Goal: Task Accomplishment & Management: Use online tool/utility

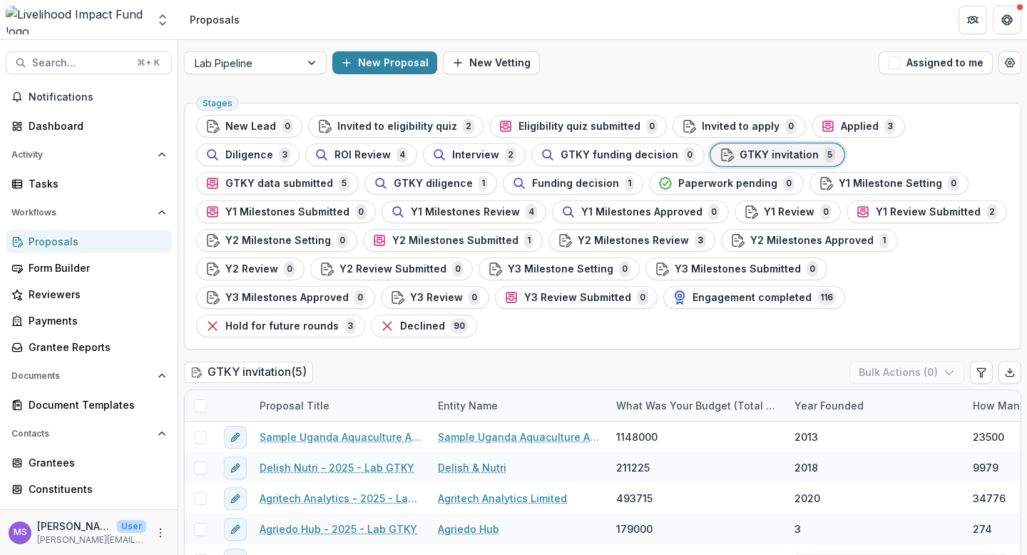
scroll to position [68, 0]
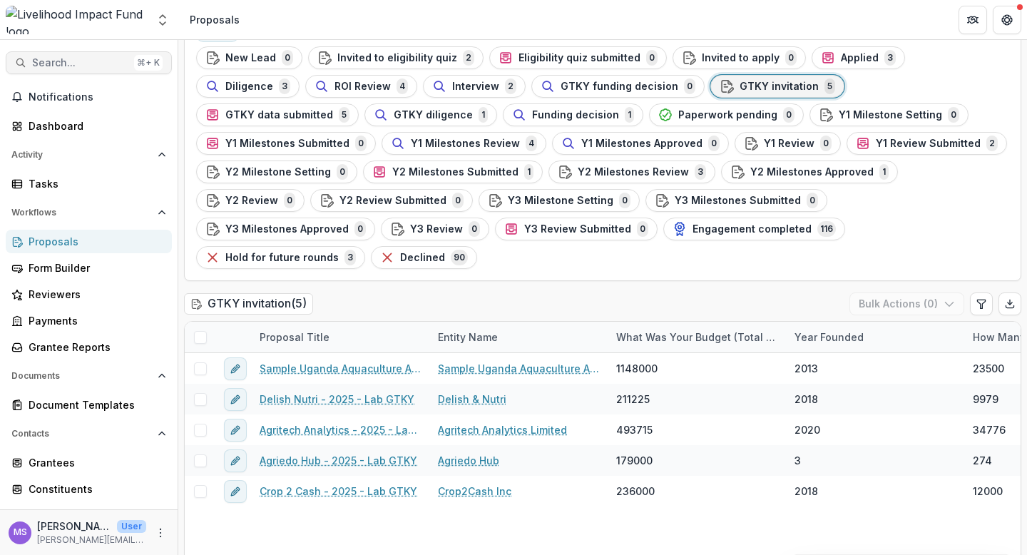
click at [91, 57] on span "Search..." at bounding box center [80, 63] width 96 height 12
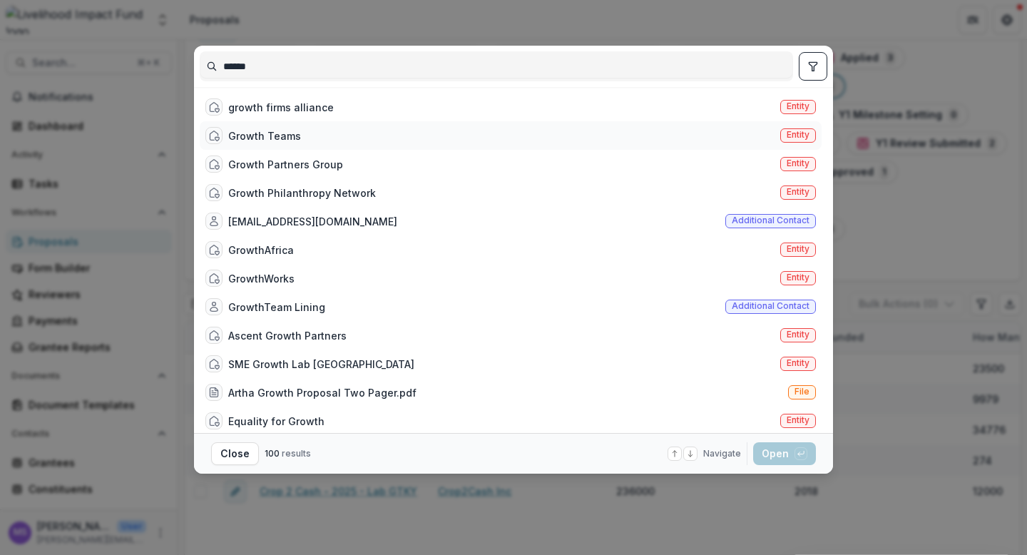
type input "******"
click at [260, 130] on div "Growth Teams" at bounding box center [264, 135] width 73 height 15
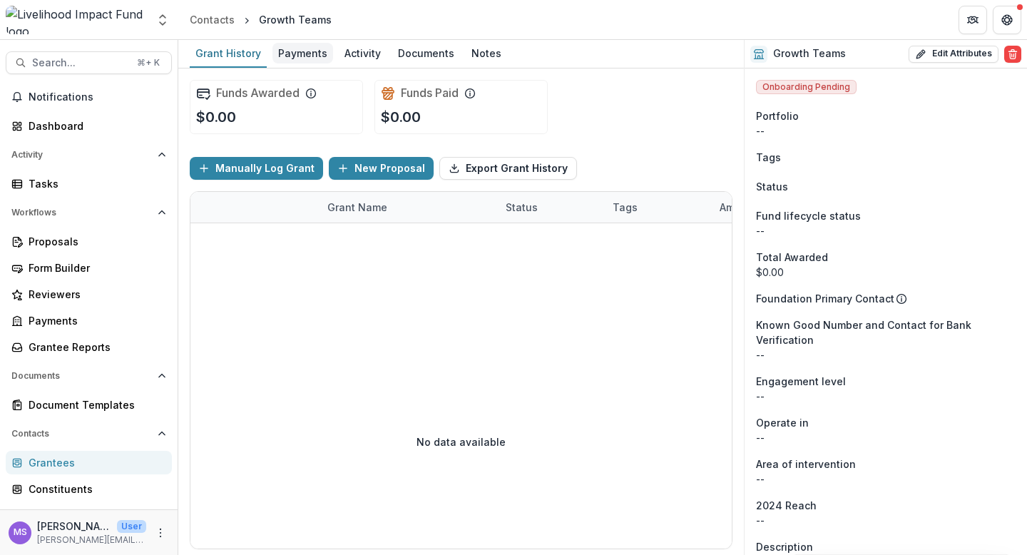
click at [292, 56] on div "Payments" at bounding box center [302, 53] width 61 height 21
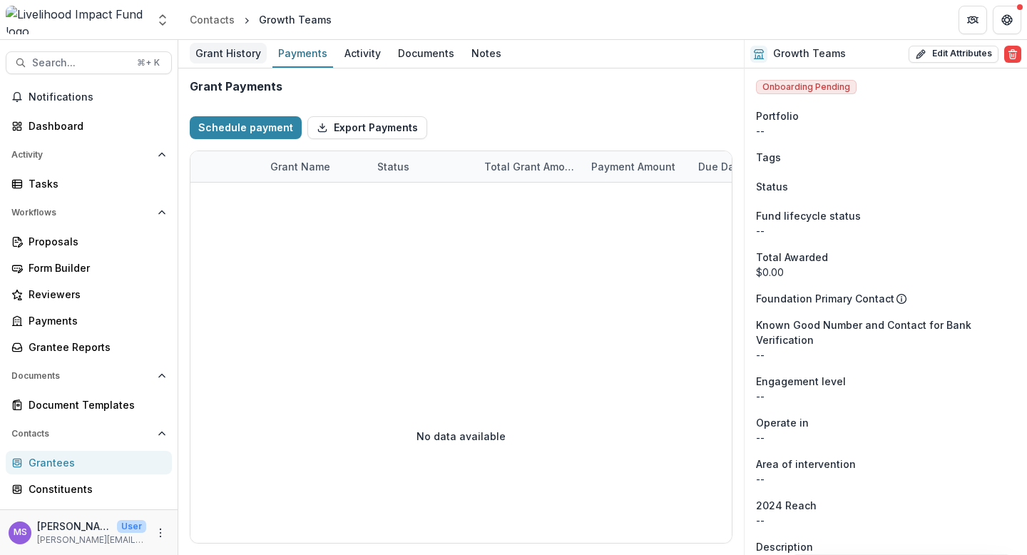
click at [226, 57] on div "Grant History" at bounding box center [228, 53] width 77 height 21
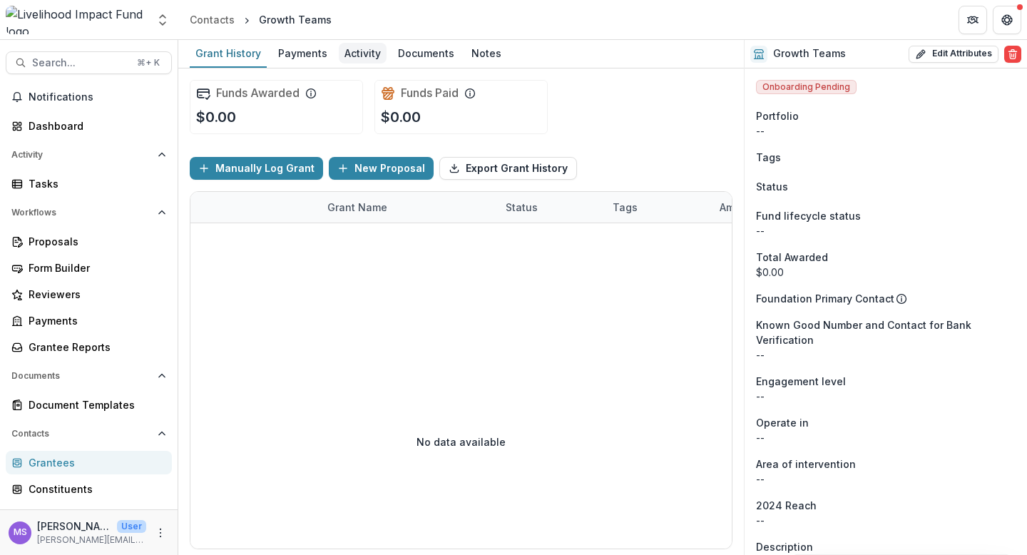
click at [359, 52] on div "Activity" at bounding box center [363, 53] width 48 height 21
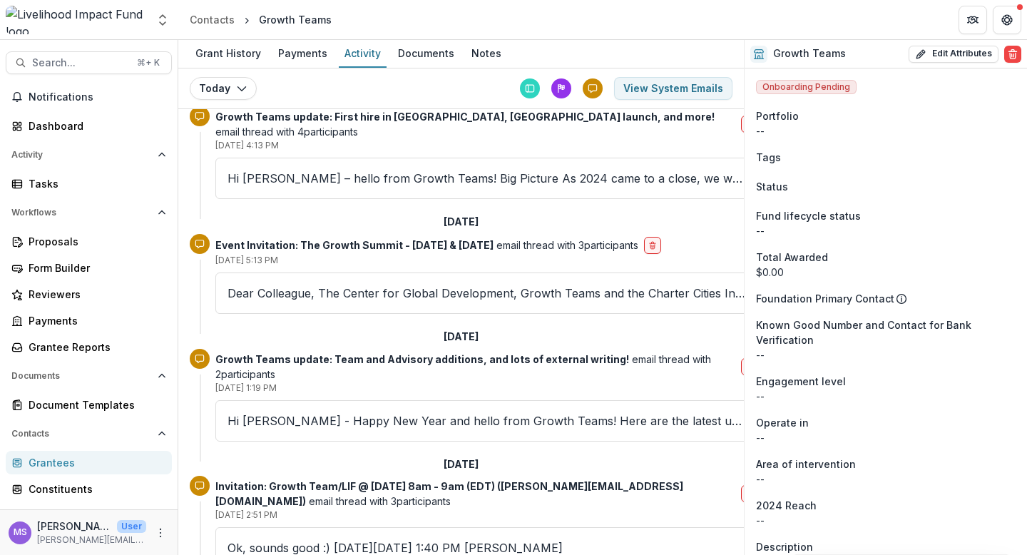
scroll to position [548, 0]
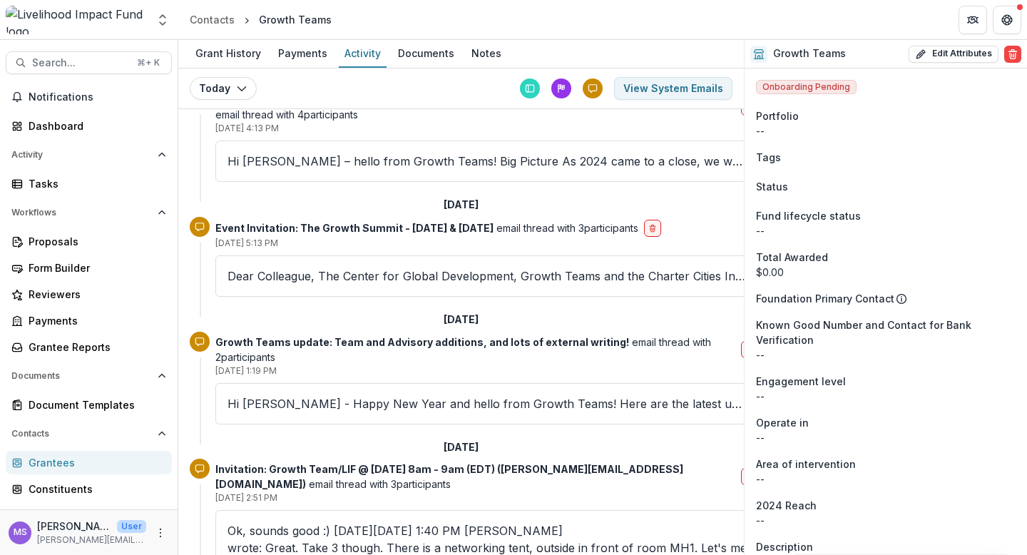
click at [337, 391] on div "Hi [PERSON_NAME] - Happy New Year and hello from Growth Teams! Here are the lat…" at bounding box center [486, 403] width 543 height 41
click at [351, 395] on p "Hi [PERSON_NAME] - Happy New Year and hello from Growth Teams! Here are the lat…" at bounding box center [486, 403] width 518 height 17
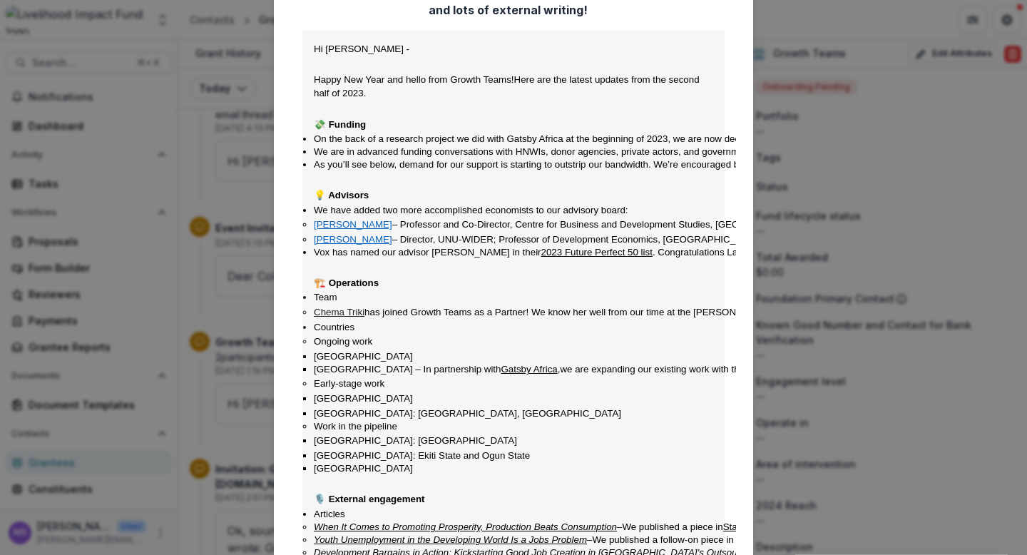
scroll to position [0, 0]
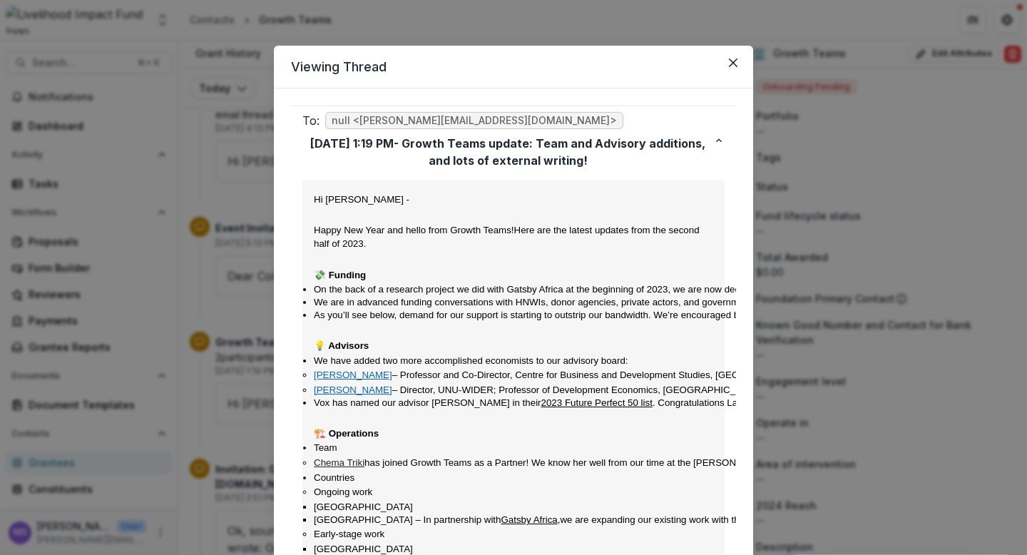
click at [230, 328] on div "Viewing Thread To: null <[PERSON_NAME][EMAIL_ADDRESS][DOMAIN_NAME]> [DATE] 1:19…" at bounding box center [513, 277] width 1027 height 555
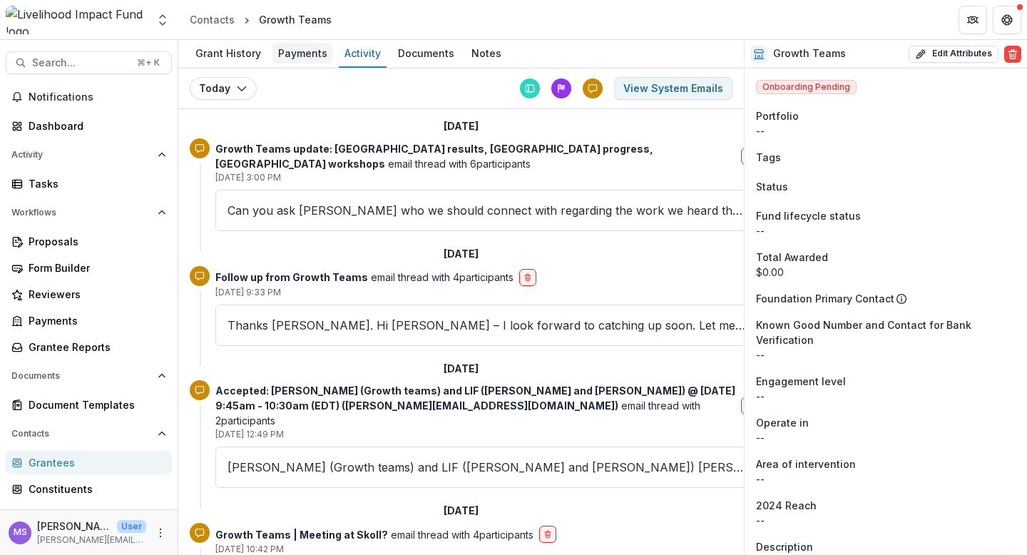
click at [293, 52] on div "Payments" at bounding box center [302, 53] width 61 height 21
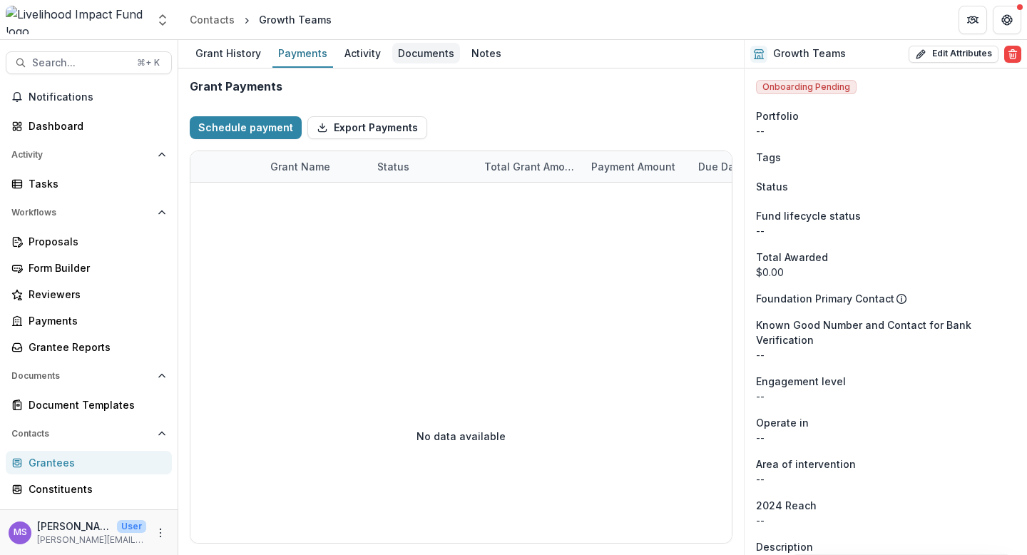
click at [416, 53] on div "Documents" at bounding box center [426, 53] width 68 height 21
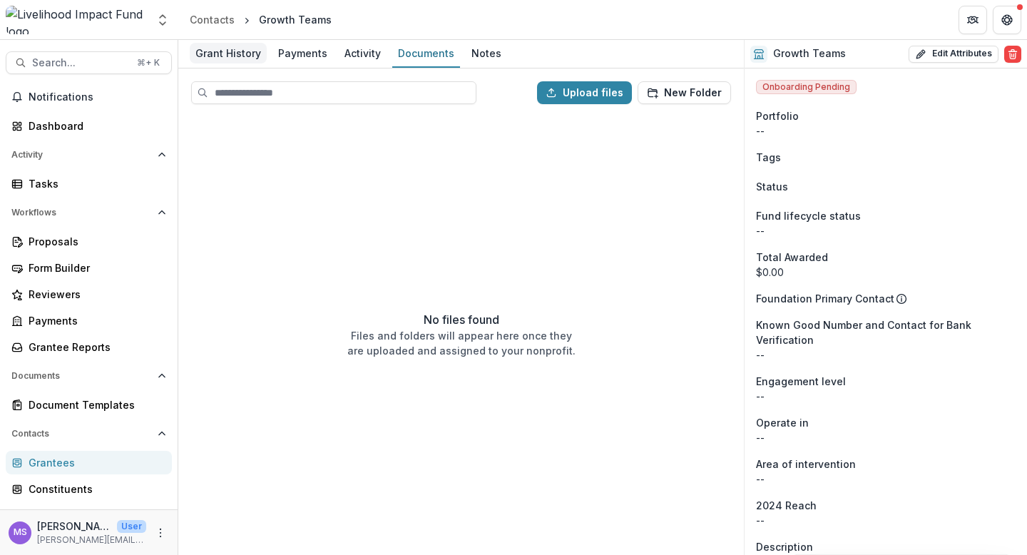
click at [227, 53] on div "Grant History" at bounding box center [228, 53] width 77 height 21
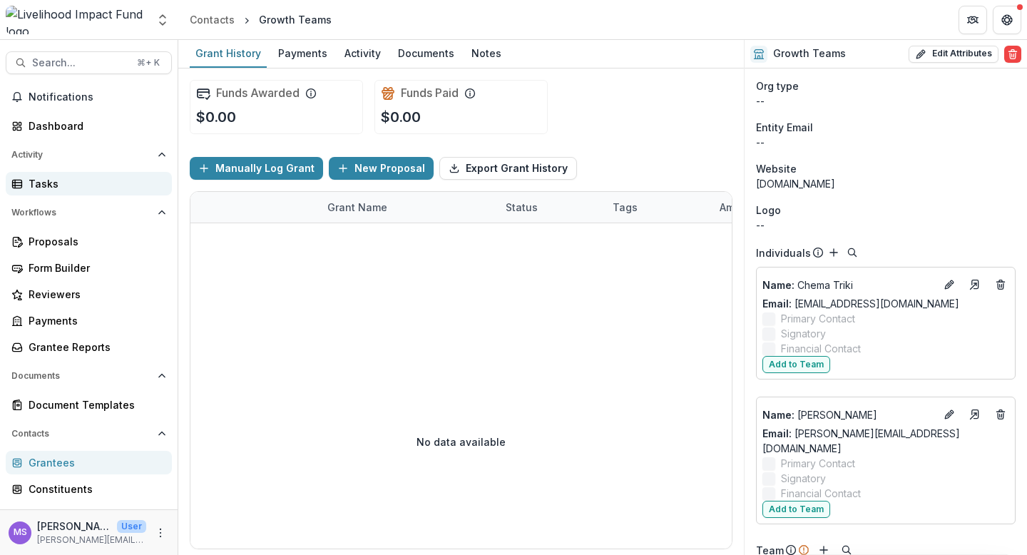
click at [64, 180] on div "Tasks" at bounding box center [95, 183] width 132 height 15
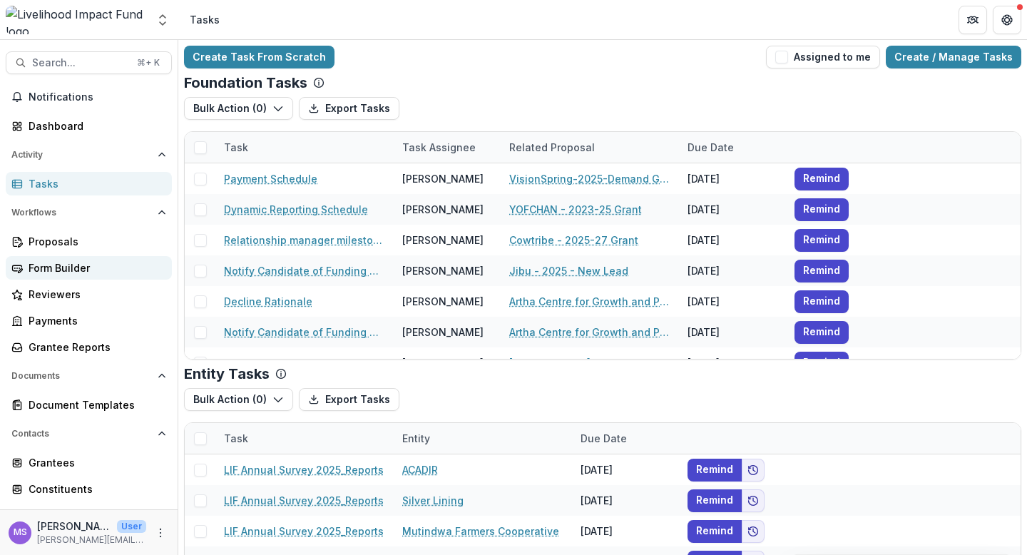
click at [54, 267] on div "Form Builder" at bounding box center [95, 267] width 132 height 15
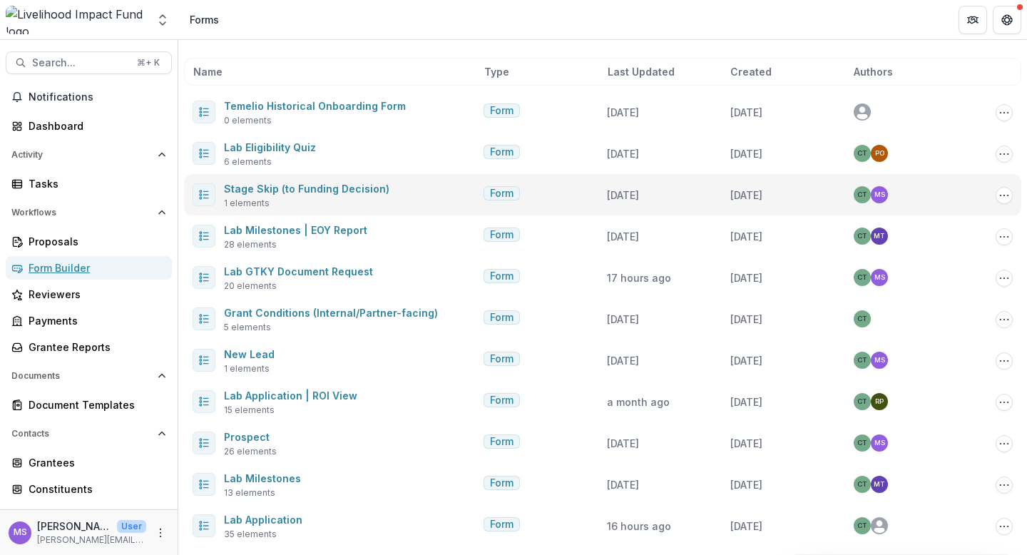
scroll to position [59, 0]
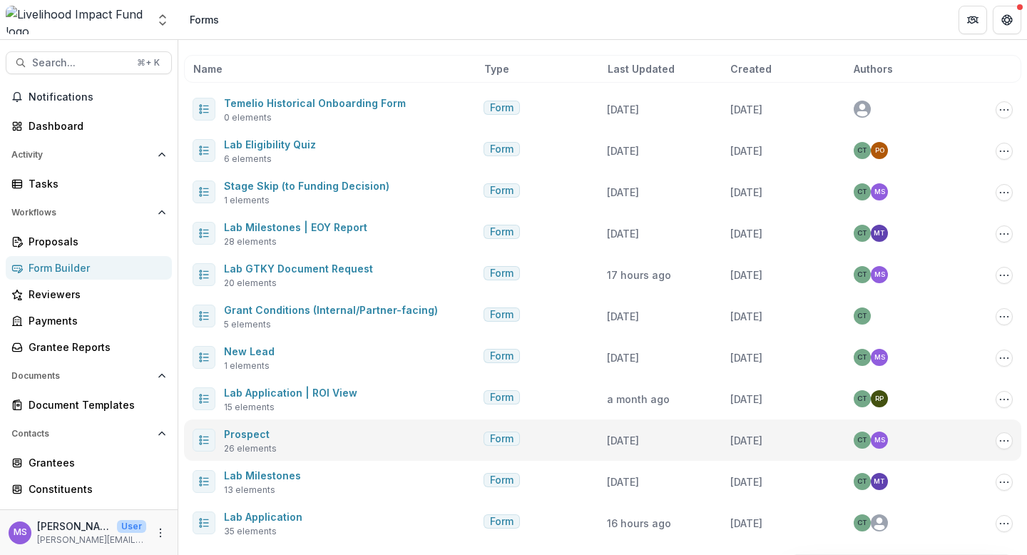
click at [295, 437] on div "Prospect 26 elements" at bounding box center [335, 440] width 285 height 30
click at [240, 434] on link "Prospect" at bounding box center [247, 434] width 46 height 12
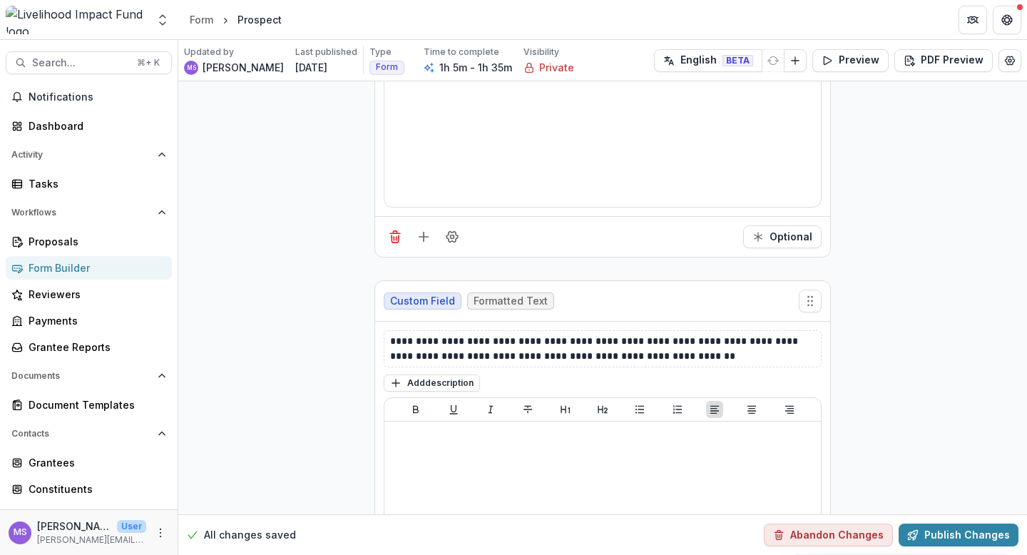
scroll to position [11347, 0]
